Goal: Task Accomplishment & Management: Complete application form

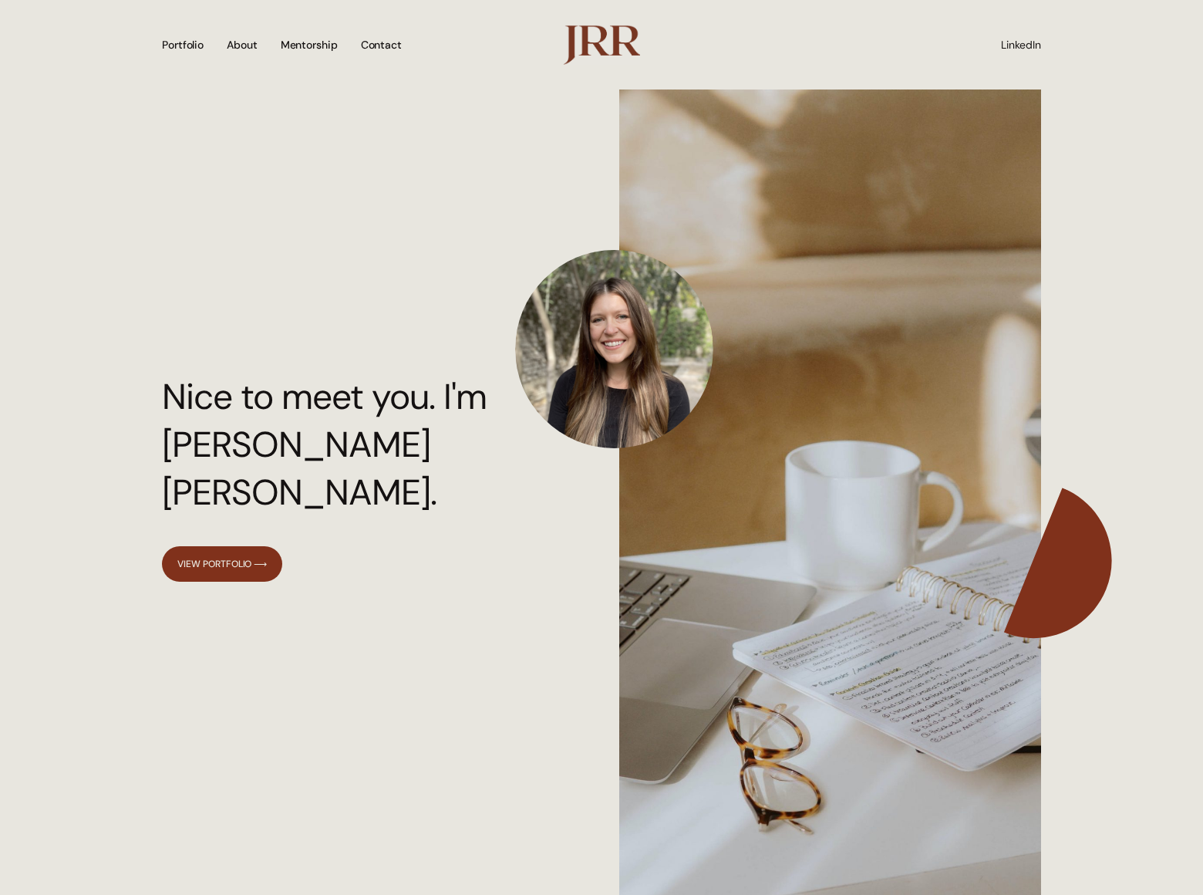
scroll to position [5013, 0]
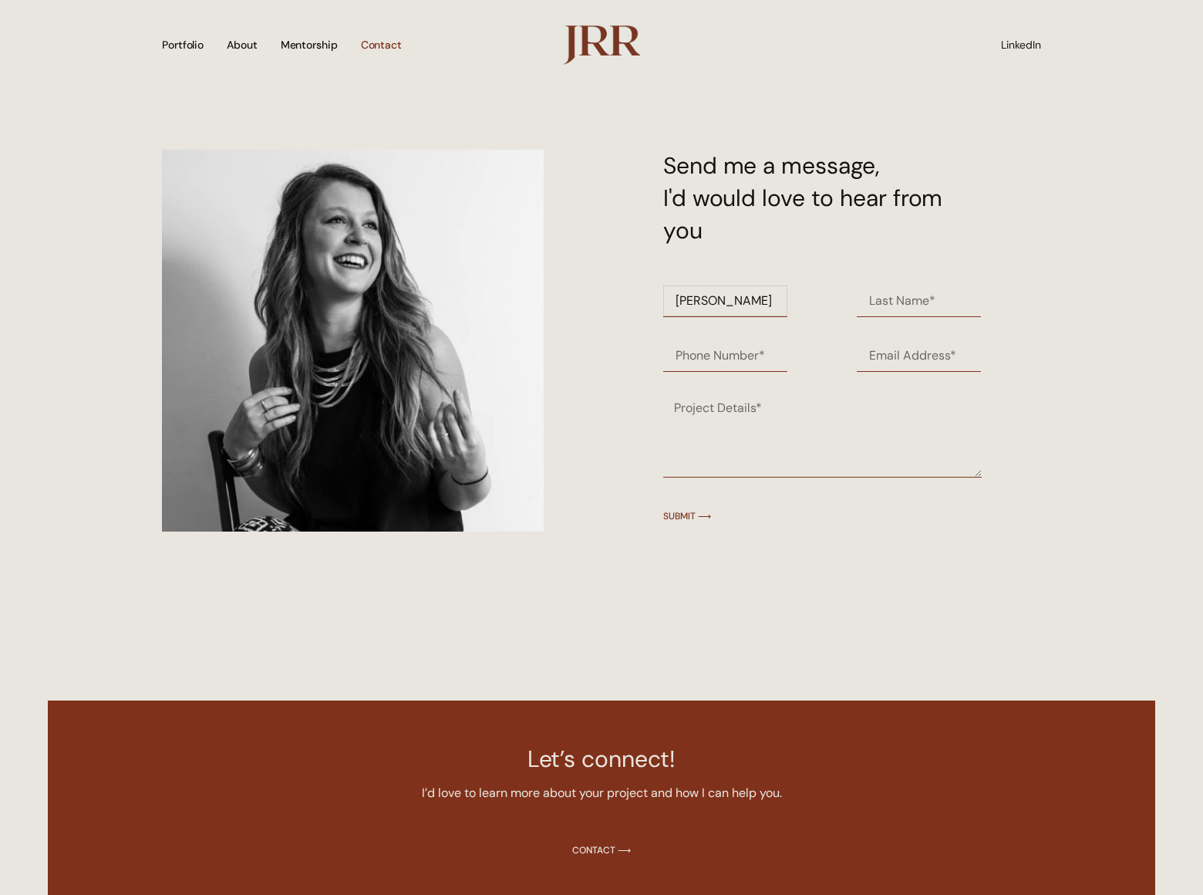
type input "[PERSON_NAME]"
type input "8054002077"
type input "[PERSON_NAME][EMAIL_ADDRESS][PERSON_NAME][DOMAIN_NAME]"
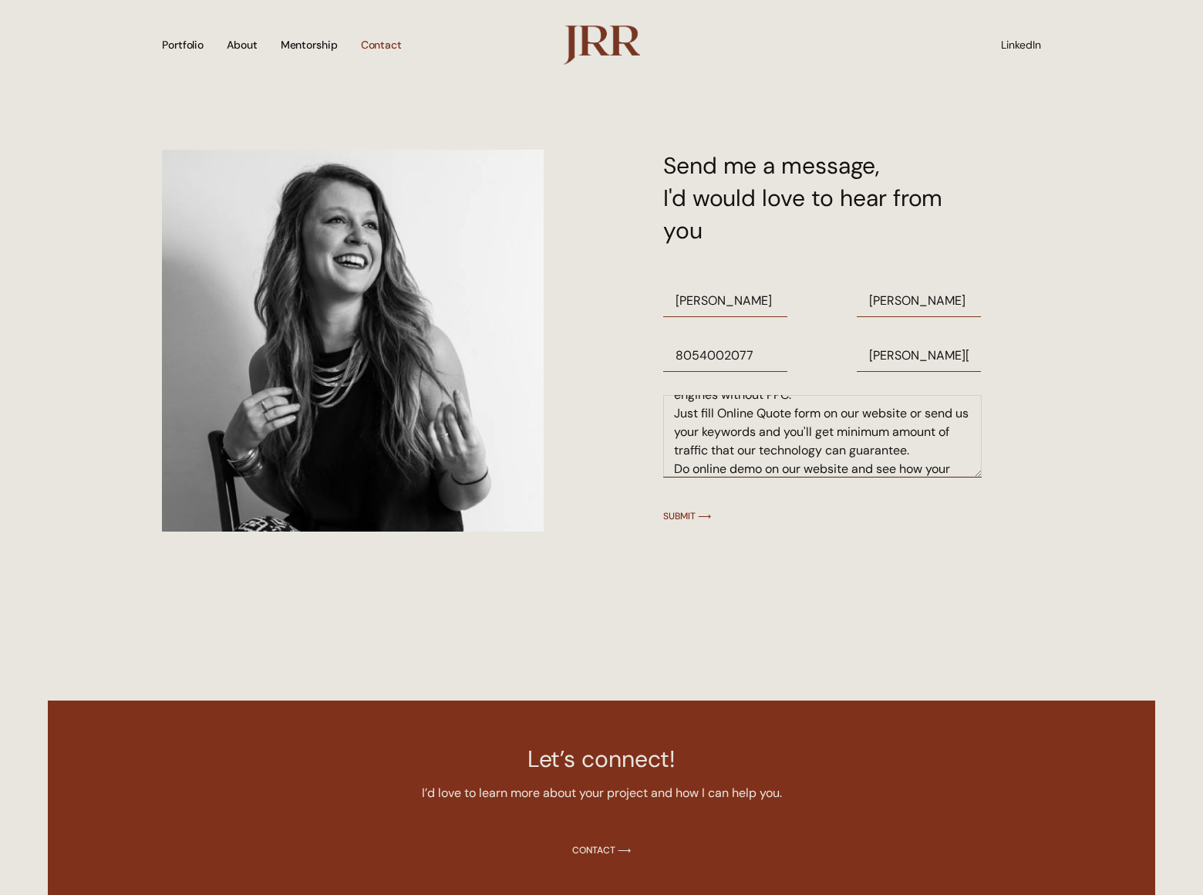
scroll to position [50, 0]
type textarea "We can place your website on top position in search engines without PPC. Just f…"
click at [687, 515] on span "Submit ⟶" at bounding box center [687, 516] width 48 height 11
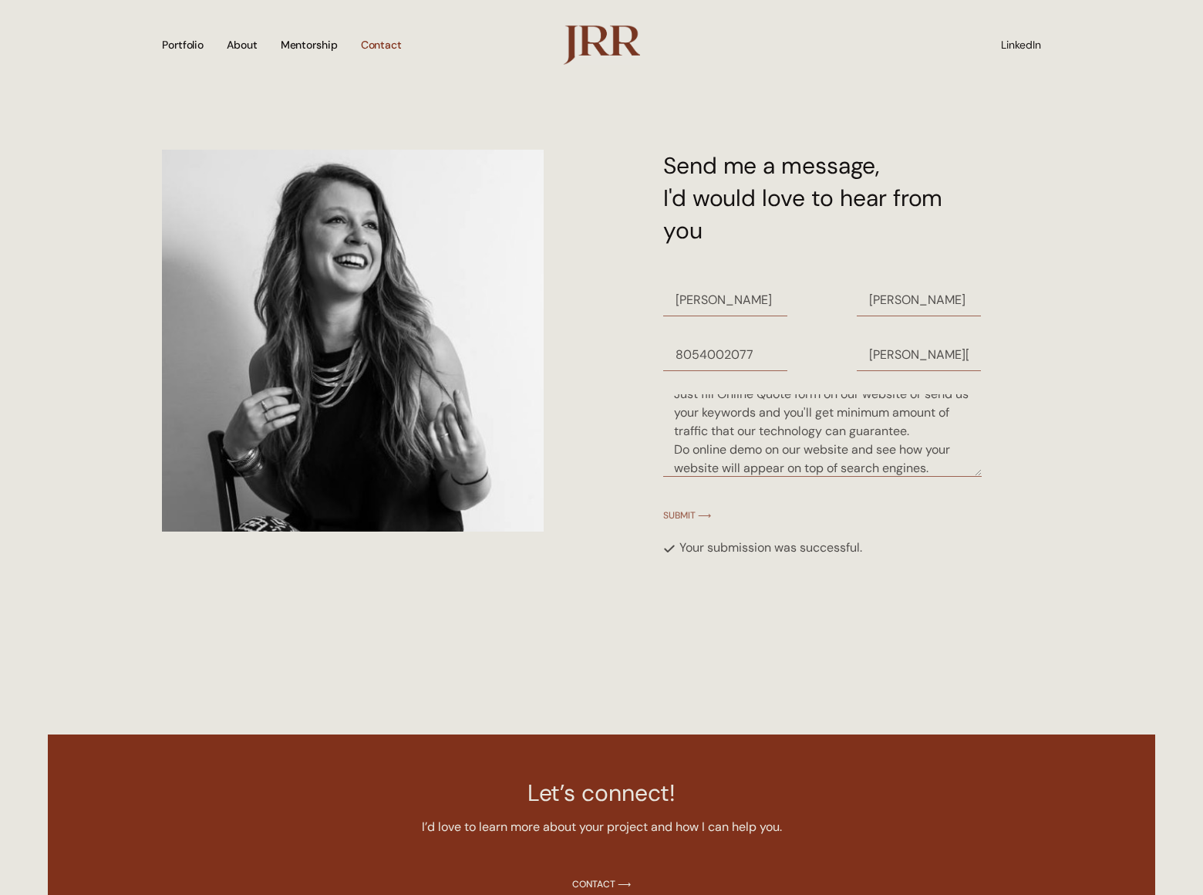
scroll to position [0, 0]
